Goal: Information Seeking & Learning: Learn about a topic

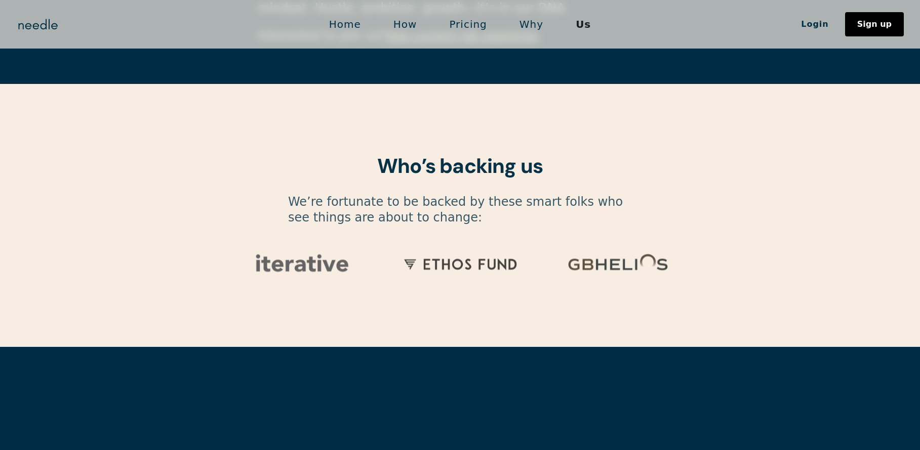
scroll to position [3259, 0]
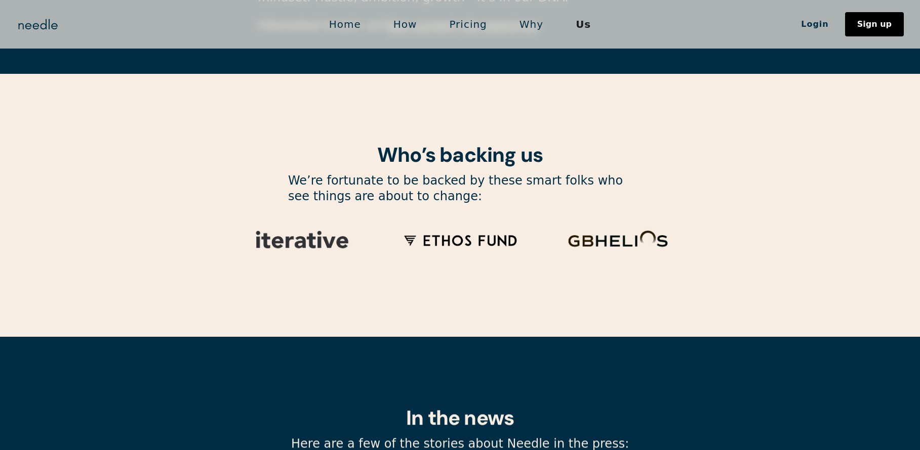
click at [407, 27] on link "How" at bounding box center [405, 24] width 56 height 21
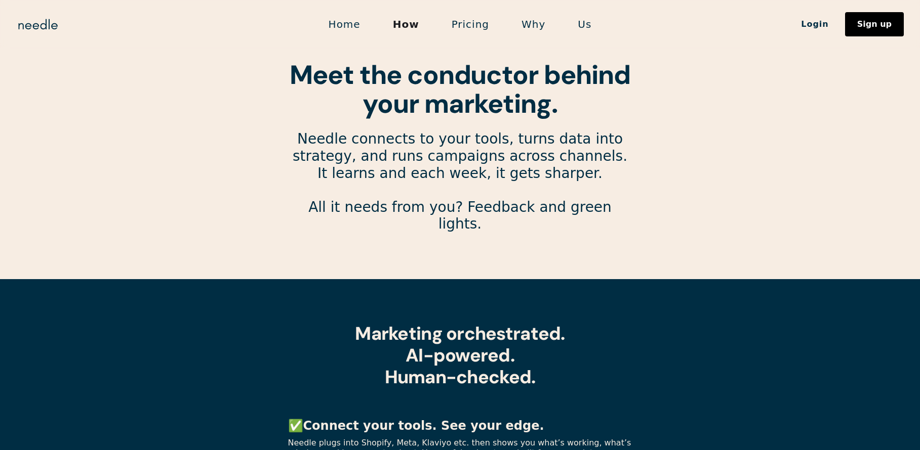
click at [519, 21] on link "Why" at bounding box center [533, 24] width 56 height 21
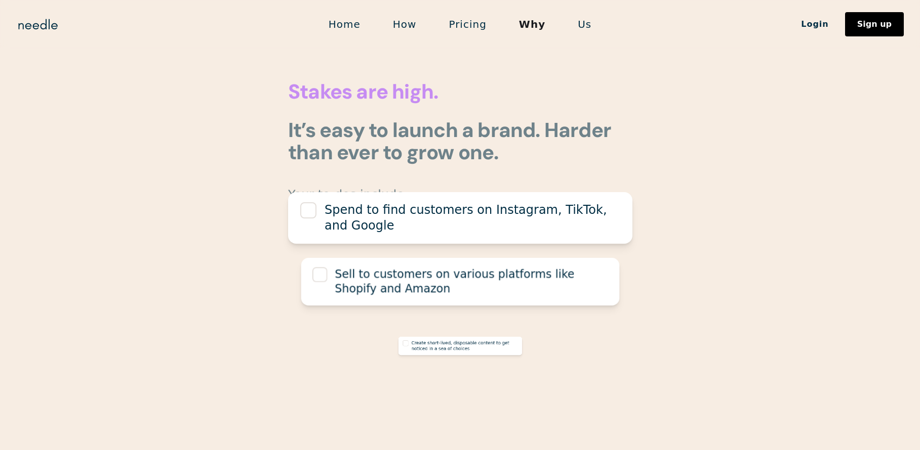
scroll to position [430, 0]
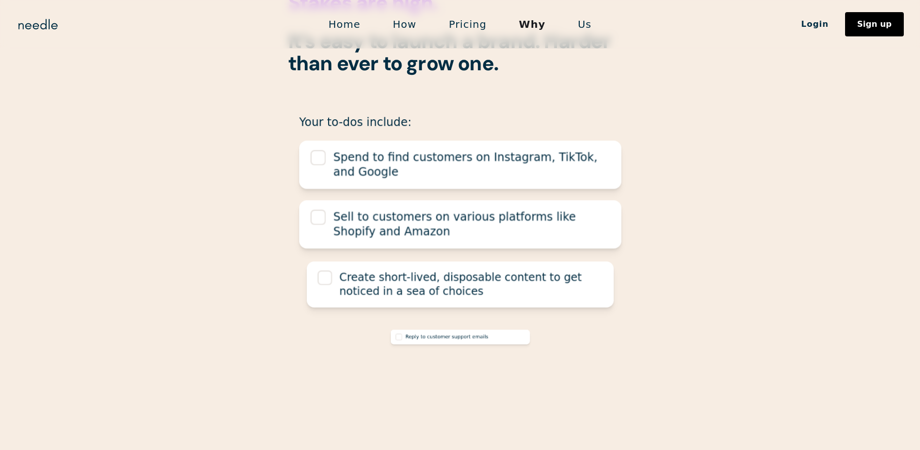
click at [396, 21] on link "How" at bounding box center [405, 24] width 56 height 21
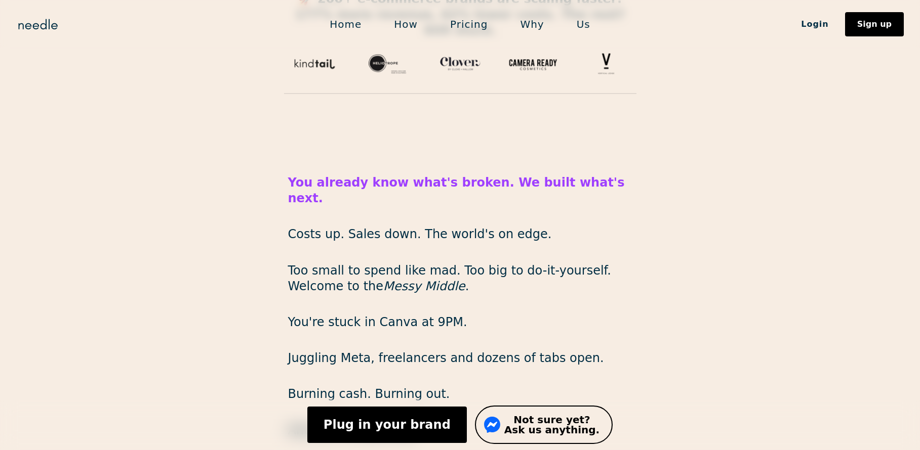
scroll to position [690, 0]
